Goal: Find specific page/section: Find specific page/section

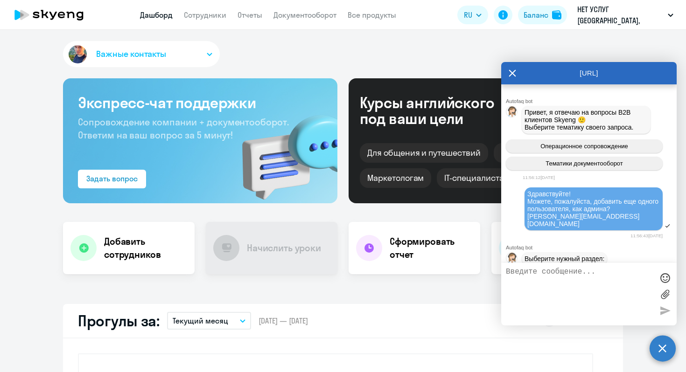
scroll to position [7831, 0]
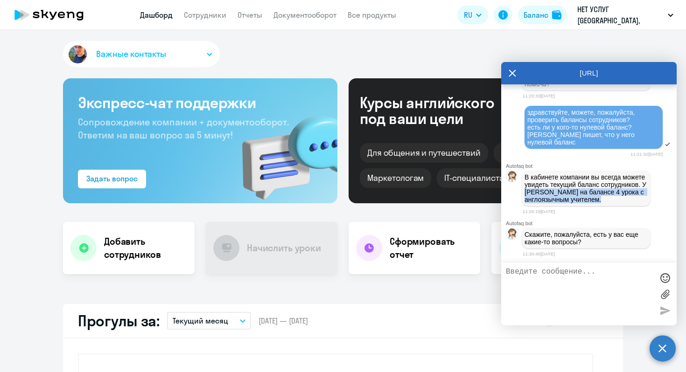
drag, startPoint x: 562, startPoint y: 199, endPoint x: 572, endPoint y: 181, distance: 20.9
click at [572, 181] on p "В кабинете компании вы всегда можете увидеть текущий баланс сотрудников. У [PER…" at bounding box center [585, 189] width 123 height 30
copy p "[PERSON_NAME] на балансе 4 урока с англоязычным учителем."
click at [207, 16] on link "Сотрудники" at bounding box center [205, 14] width 42 height 9
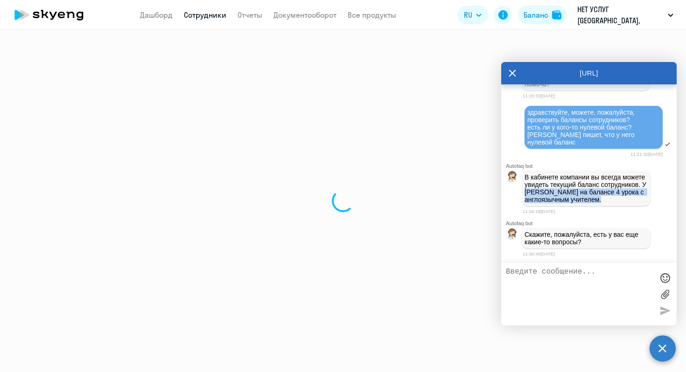
select select "30"
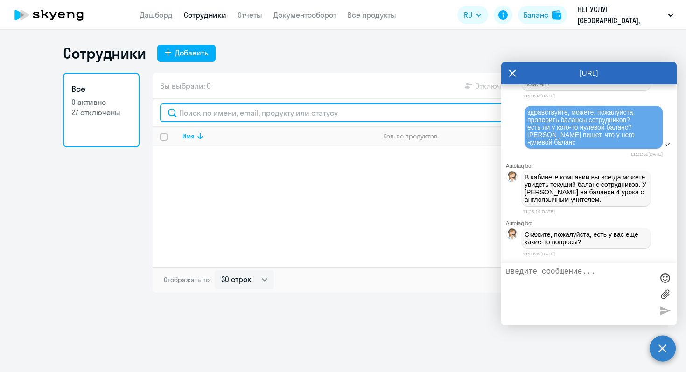
click at [214, 111] on input "text" at bounding box center [387, 113] width 455 height 19
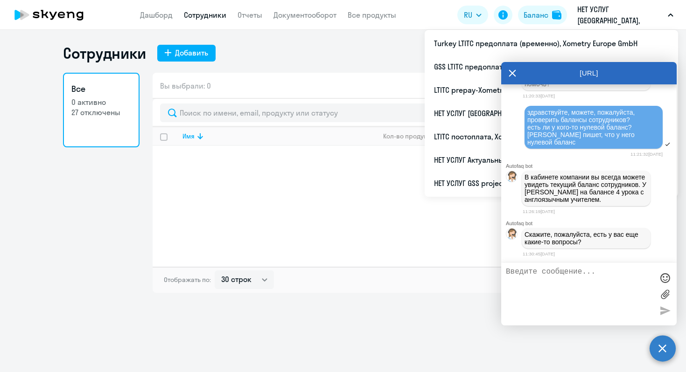
click at [606, 10] on p "НЕТ УСЛУГ [GEOGRAPHIC_DATA], Xometry Europe GmbH" at bounding box center [620, 15] width 87 height 22
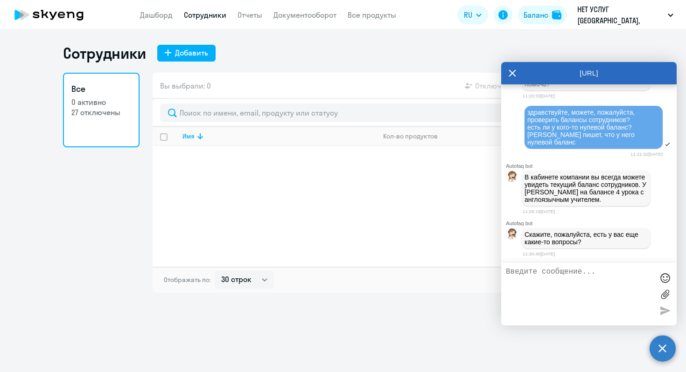
click at [606, 10] on p "НЕТ УСЛУГ [GEOGRAPHIC_DATA], Xometry Europe GmbH" at bounding box center [620, 15] width 87 height 22
click at [512, 75] on icon at bounding box center [511, 73] width 7 height 22
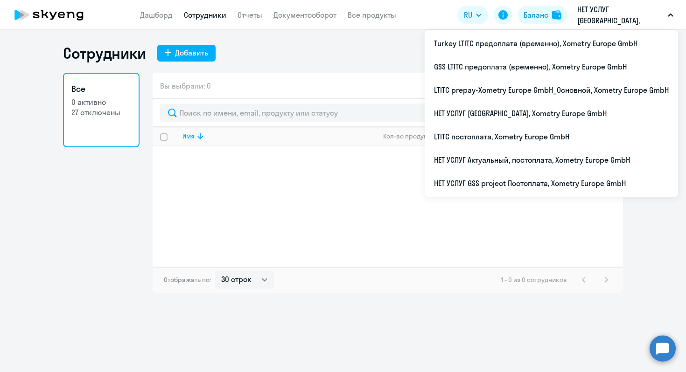
click at [613, 19] on p "НЕТ УСЛУГ [GEOGRAPHIC_DATA], Xometry Europe GmbH" at bounding box center [620, 15] width 87 height 22
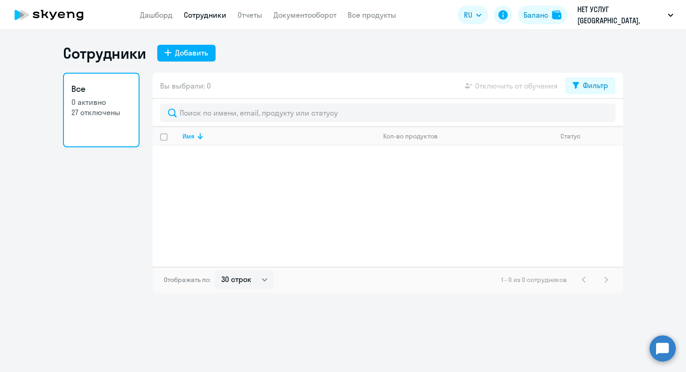
click at [613, 19] on p "НЕТ УСЛУГ [GEOGRAPHIC_DATA], Xometry Europe GmbH" at bounding box center [620, 15] width 87 height 22
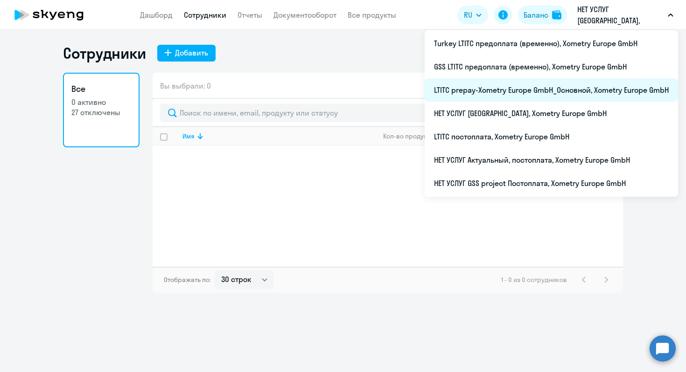
click at [503, 87] on li "LTITC prepay-Xometry Europe GmbH_Основной, Xometry Europe GmbH" at bounding box center [551, 89] width 253 height 23
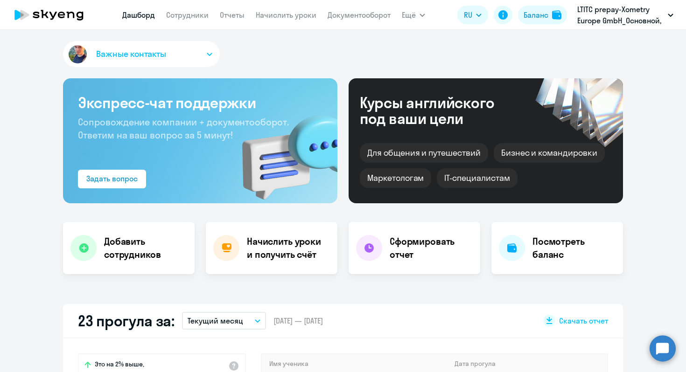
click at [184, 24] on app-header "[PERSON_NAME] Отчеты Начислить уроки Документооборот Ещё Дашборд Сотрудники Отч…" at bounding box center [343, 15] width 686 height 30
click at [182, 19] on link "Сотрудники" at bounding box center [187, 14] width 42 height 9
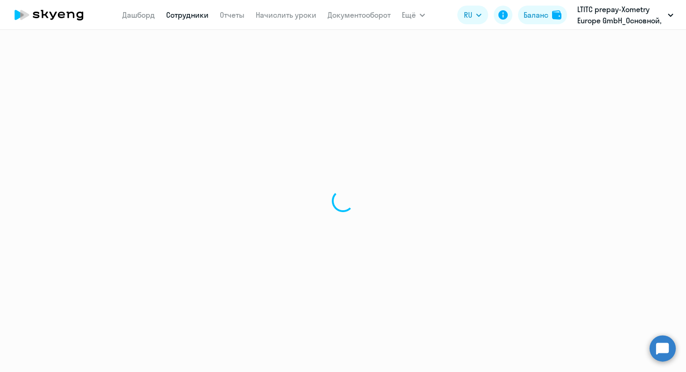
select select "30"
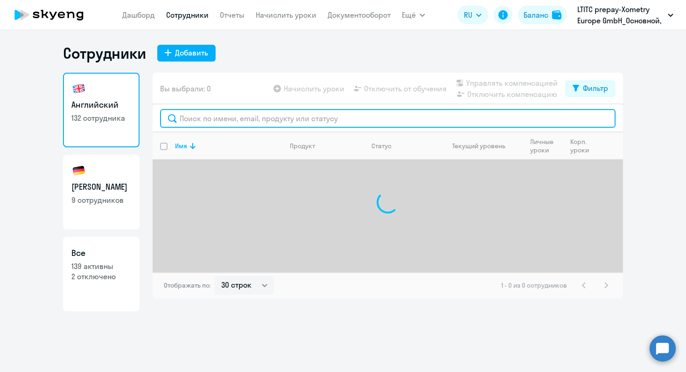
click at [220, 123] on input "text" at bounding box center [387, 118] width 455 height 19
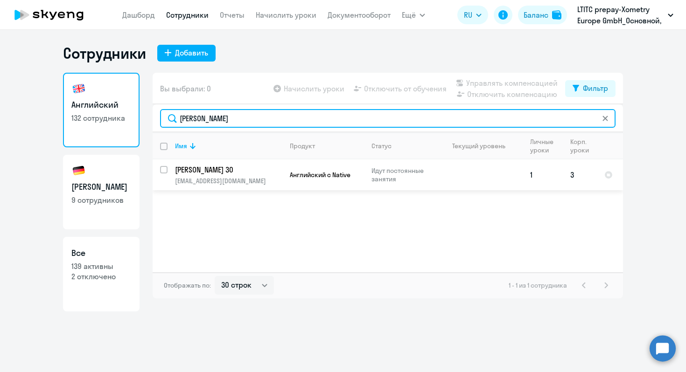
type input "[PERSON_NAME]"
